Goal: Find specific page/section: Find specific page/section

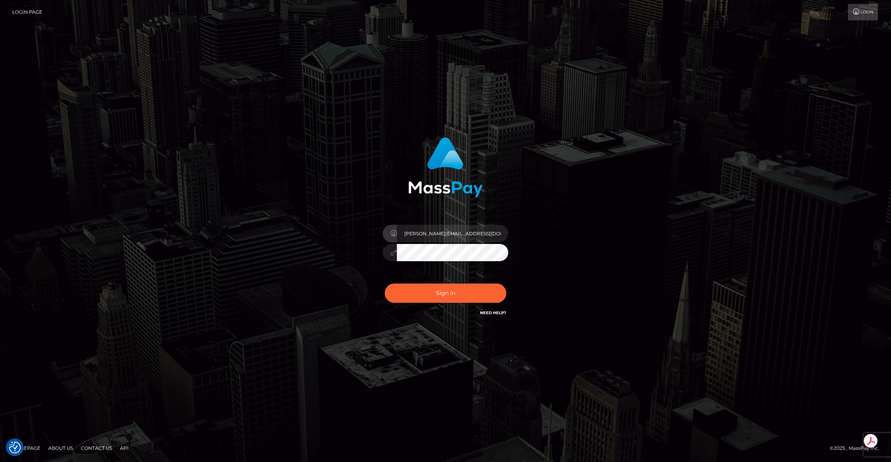
click at [447, 233] on input "brent@masspay.io" at bounding box center [452, 234] width 111 height 18
type input "brentg"
click at [424, 296] on button "Sign in" at bounding box center [446, 293] width 122 height 19
type input "brentg"
click at [424, 296] on button "Sign in" at bounding box center [446, 293] width 122 height 19
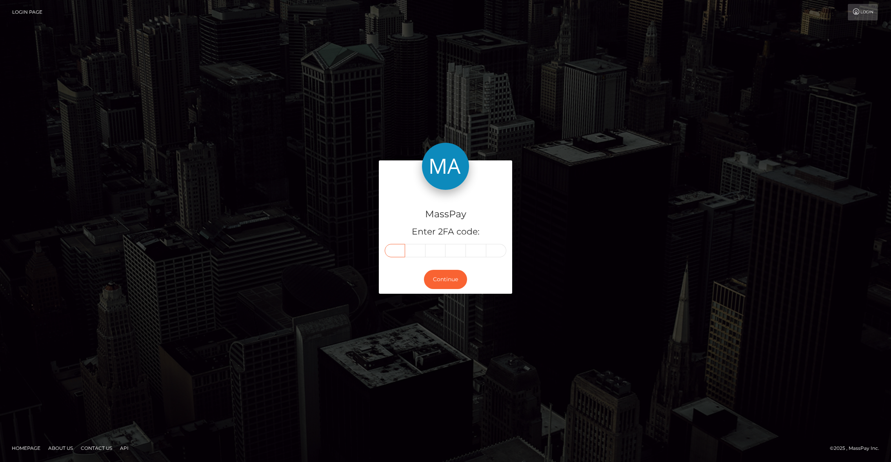
paste input "5"
type input "5"
type input "0"
type input "2"
type input "3"
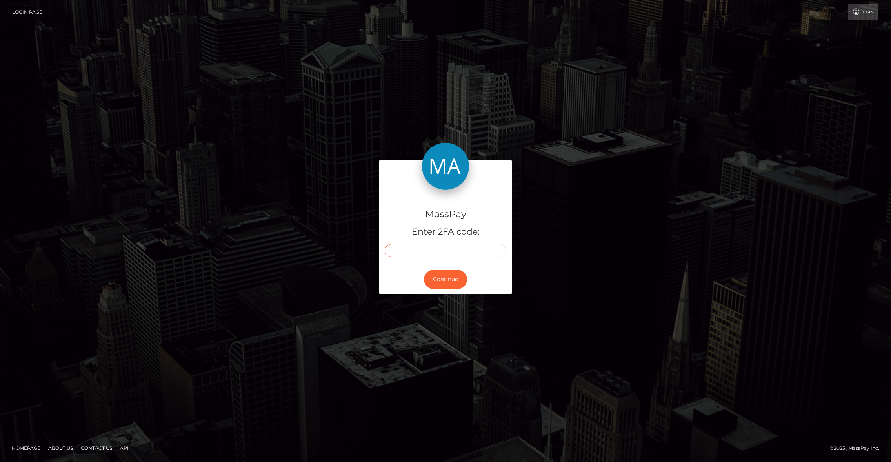
type input "1"
type input "6"
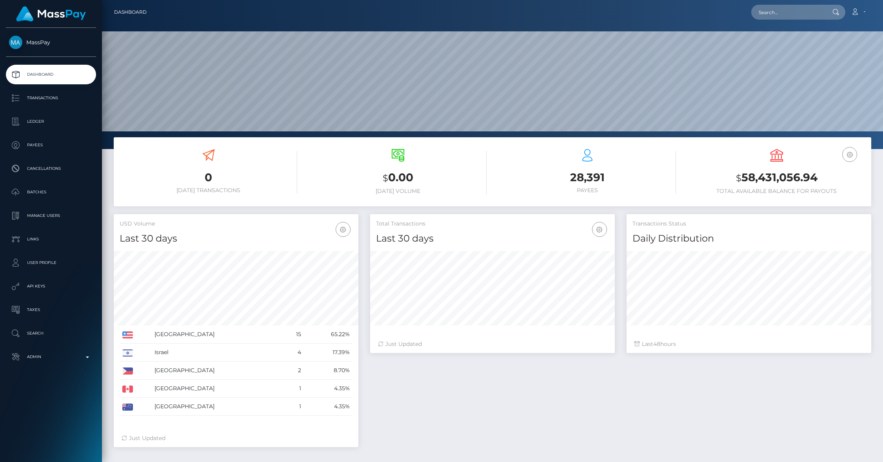
scroll to position [139, 245]
click at [68, 360] on p "Admin" at bounding box center [51, 357] width 84 height 12
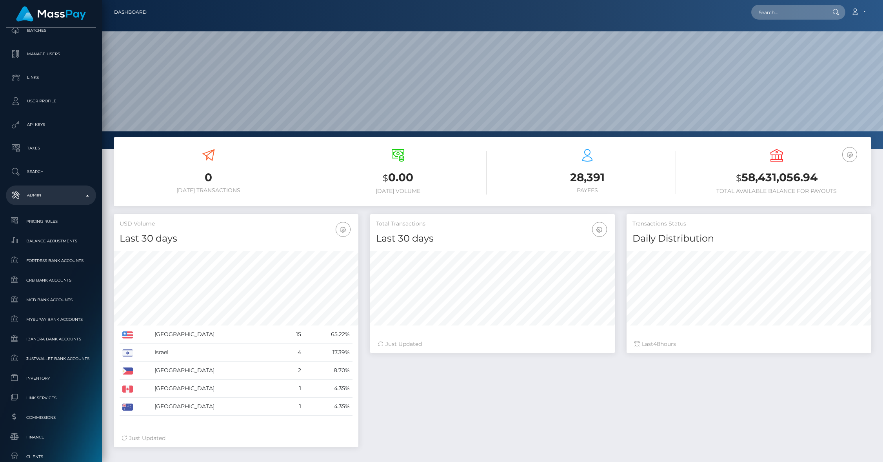
scroll to position [164, 0]
click at [54, 418] on span "Commissions" at bounding box center [51, 415] width 84 height 9
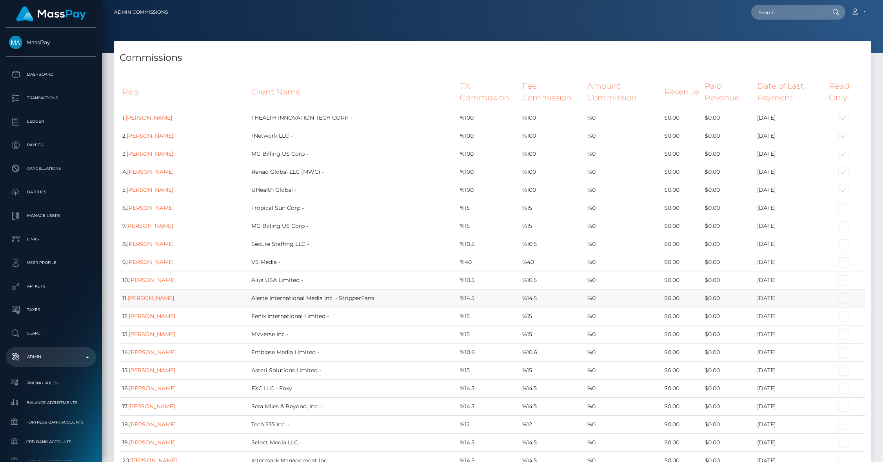
click at [365, 307] on td "Alerte International Media Inc. - StripperFans" at bounding box center [353, 298] width 208 height 18
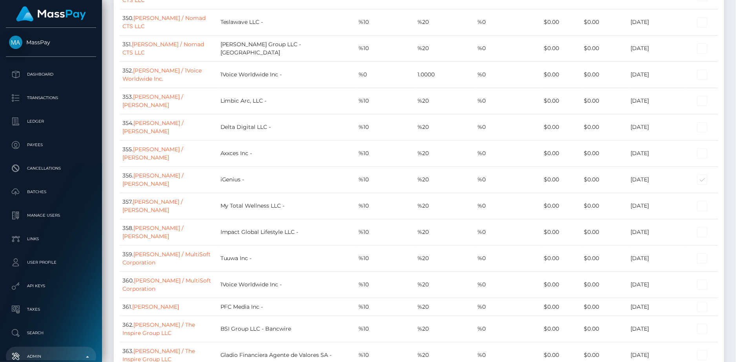
scroll to position [6749, 0]
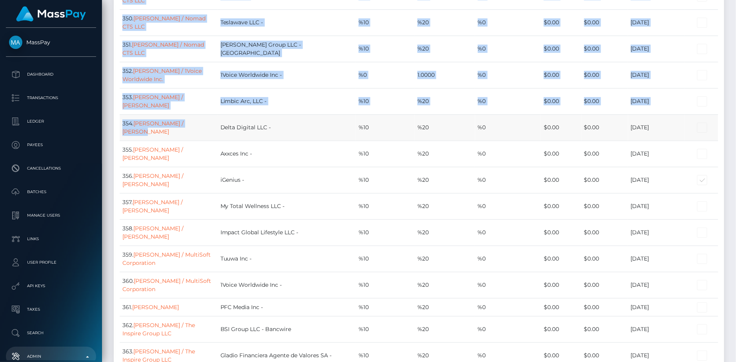
drag, startPoint x: 118, startPoint y: 22, endPoint x: 215, endPoint y: 44, distance: 99.6
click at [218, 115] on td "354. [PERSON_NAME] / Nexio" at bounding box center [169, 128] width 98 height 26
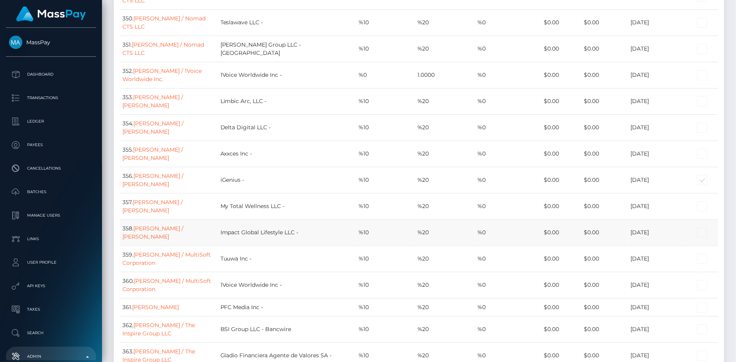
drag, startPoint x: 122, startPoint y: 25, endPoint x: 365, endPoint y: 122, distance: 262.2
click at [319, 141] on td "Axxces Inc -" at bounding box center [287, 154] width 138 height 26
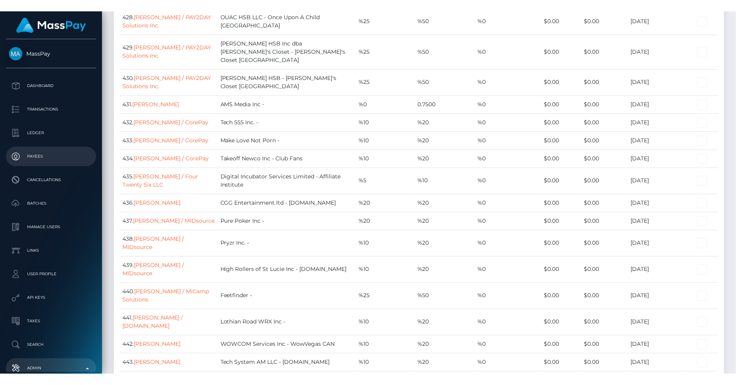
scroll to position [8444, 0]
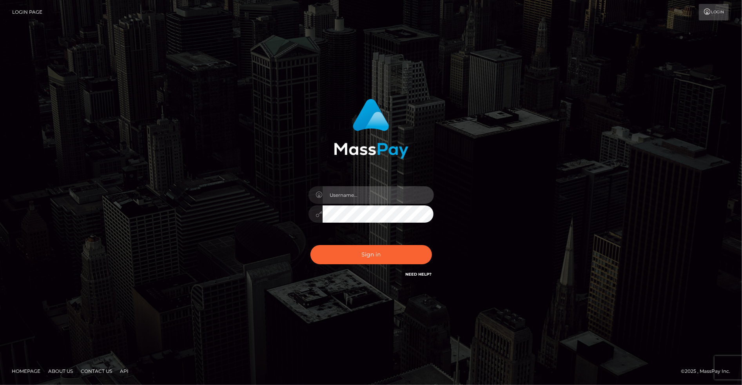
type input "brentg"
